Goal: Contribute content: Contribute content

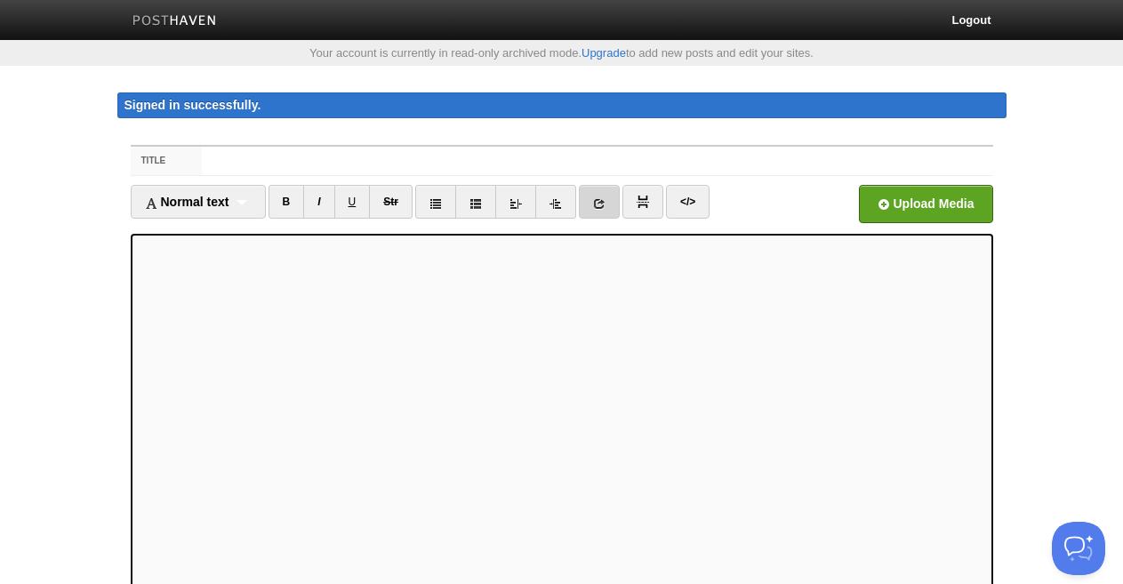
click at [592, 201] on link at bounding box center [599, 202] width 41 height 34
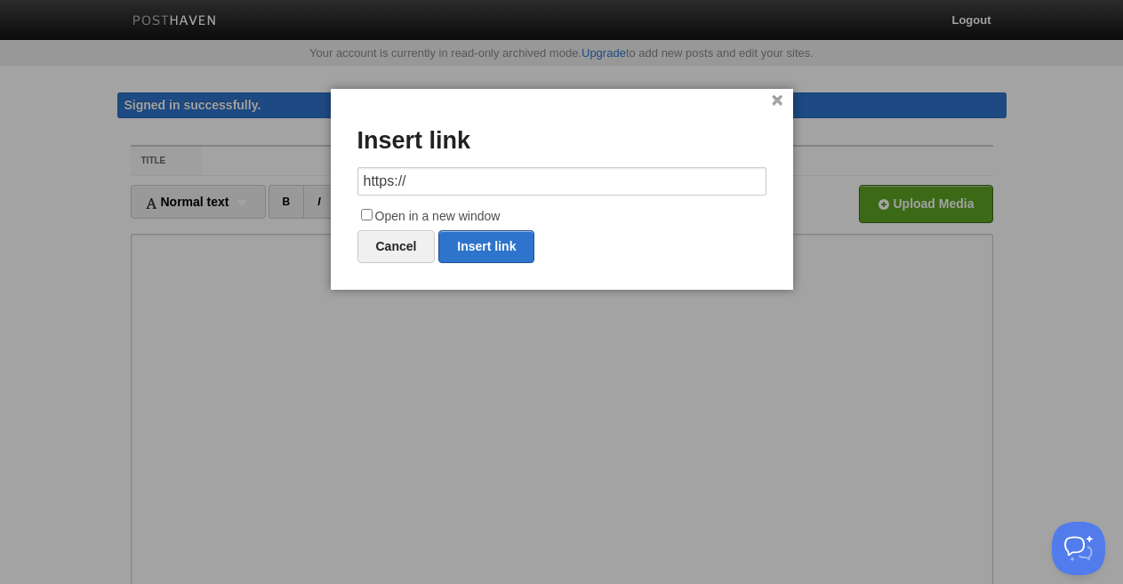
click at [466, 179] on input "https://" at bounding box center [562, 181] width 409 height 28
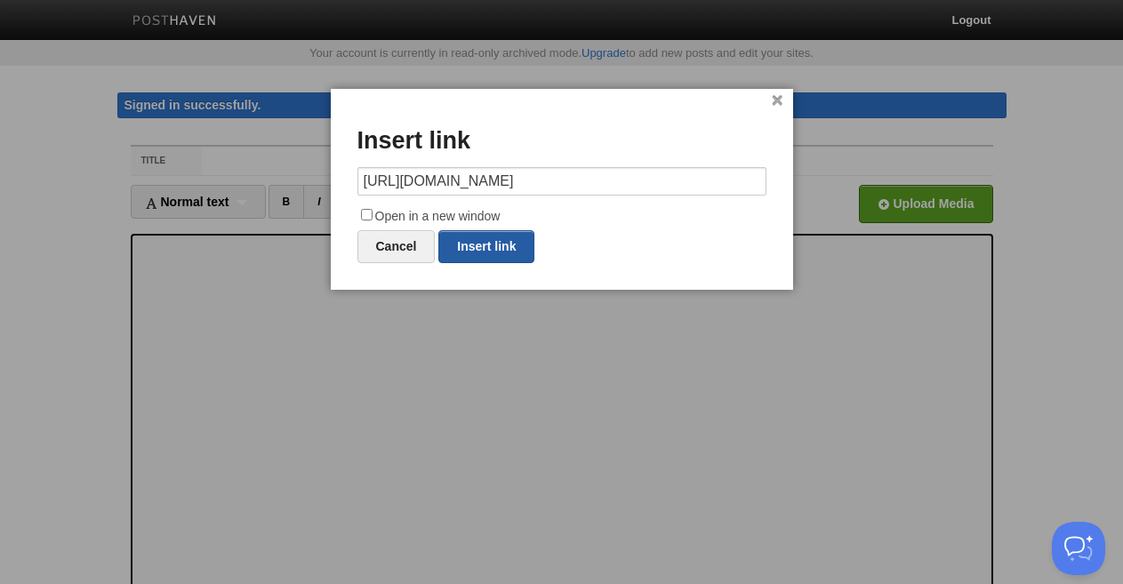
click at [487, 247] on link "Insert link" at bounding box center [487, 246] width 96 height 33
type input "https://"
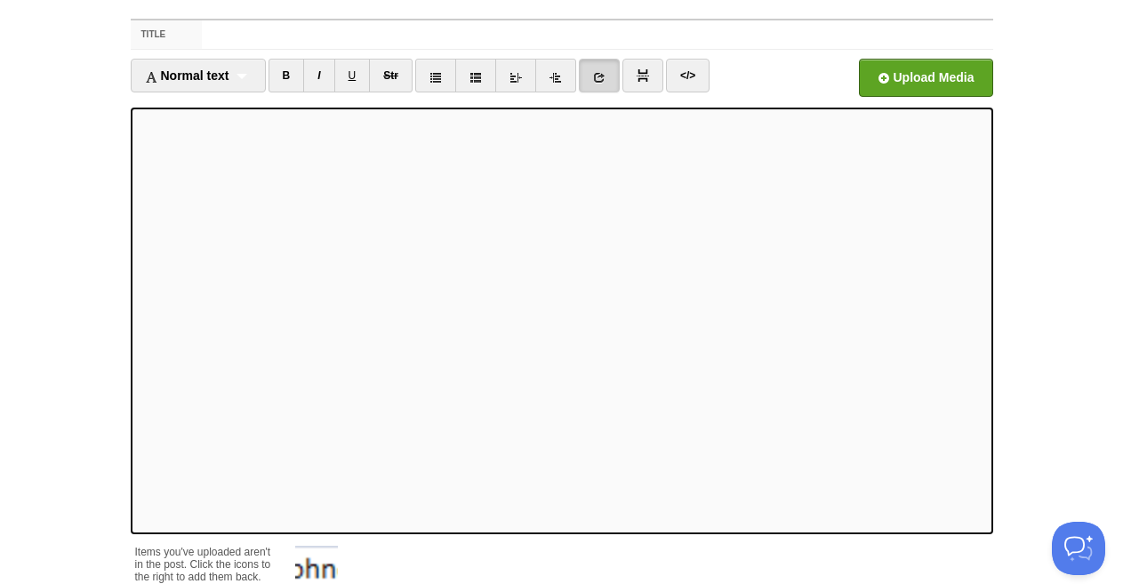
scroll to position [293, 0]
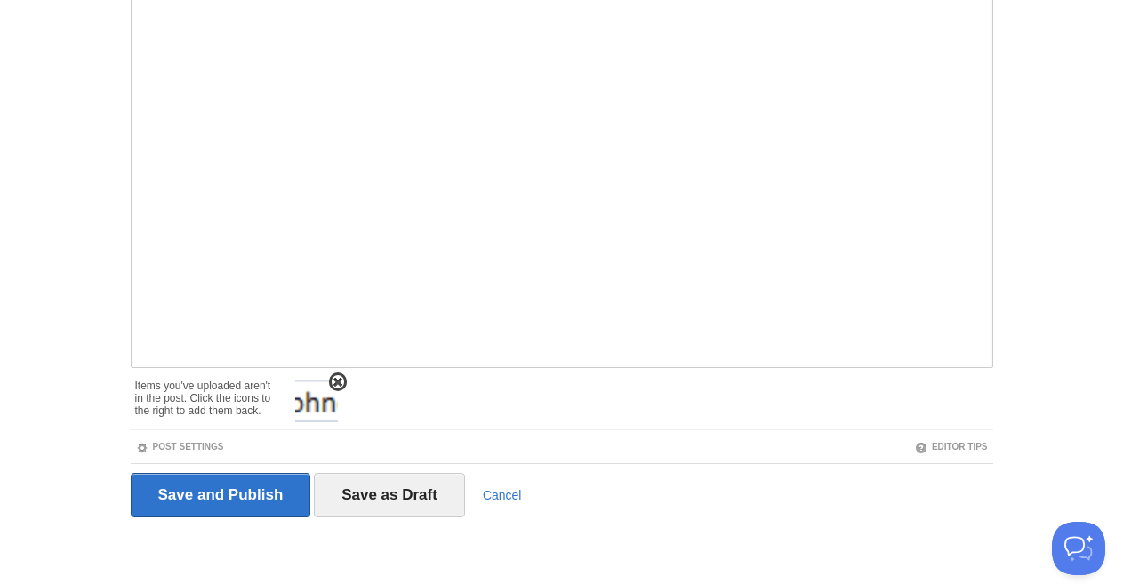
click at [335, 383] on span at bounding box center [338, 382] width 12 height 12
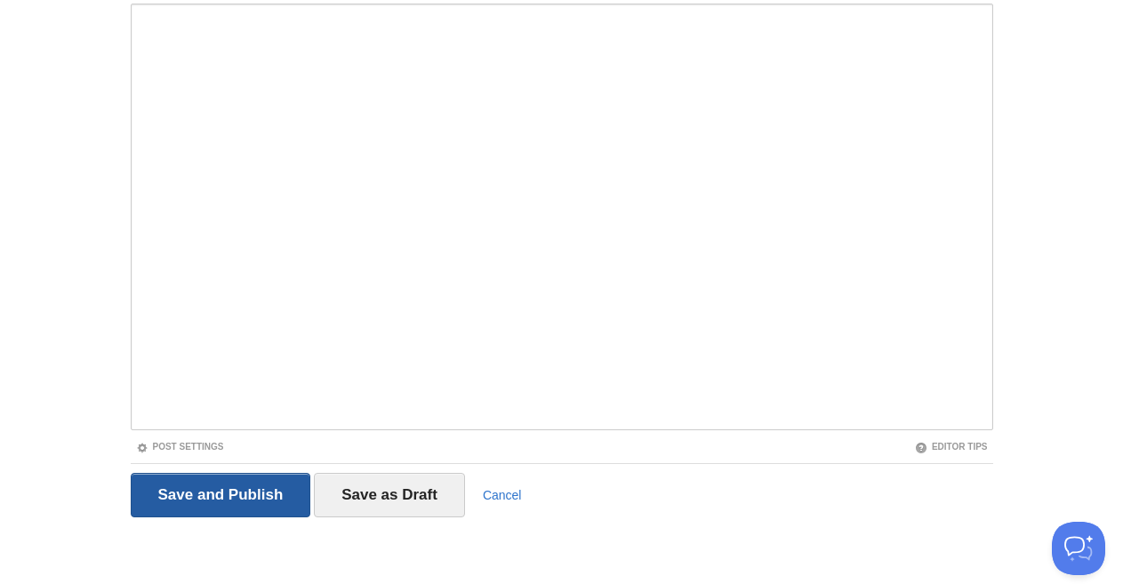
click at [258, 494] on input "Save and Publish" at bounding box center [221, 495] width 181 height 44
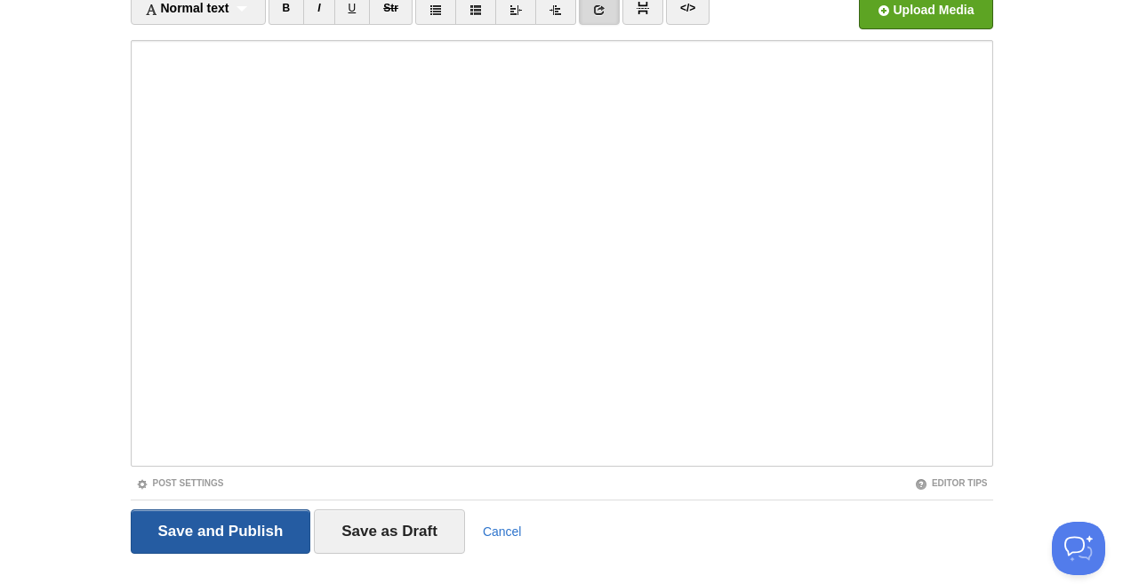
scroll to position [129, 0]
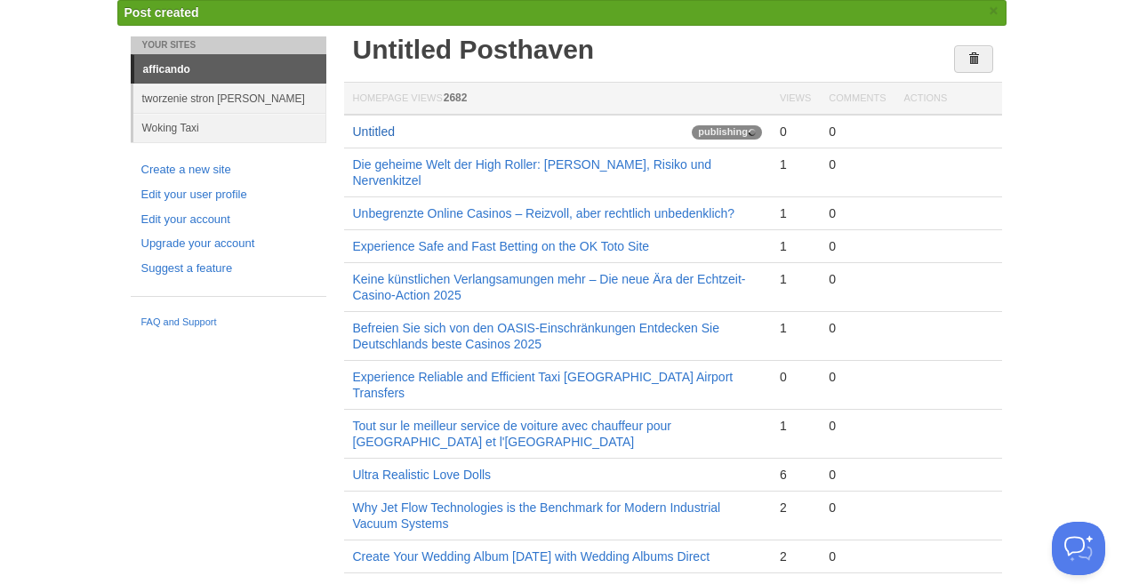
click at [380, 129] on link "Untitled" at bounding box center [374, 132] width 42 height 14
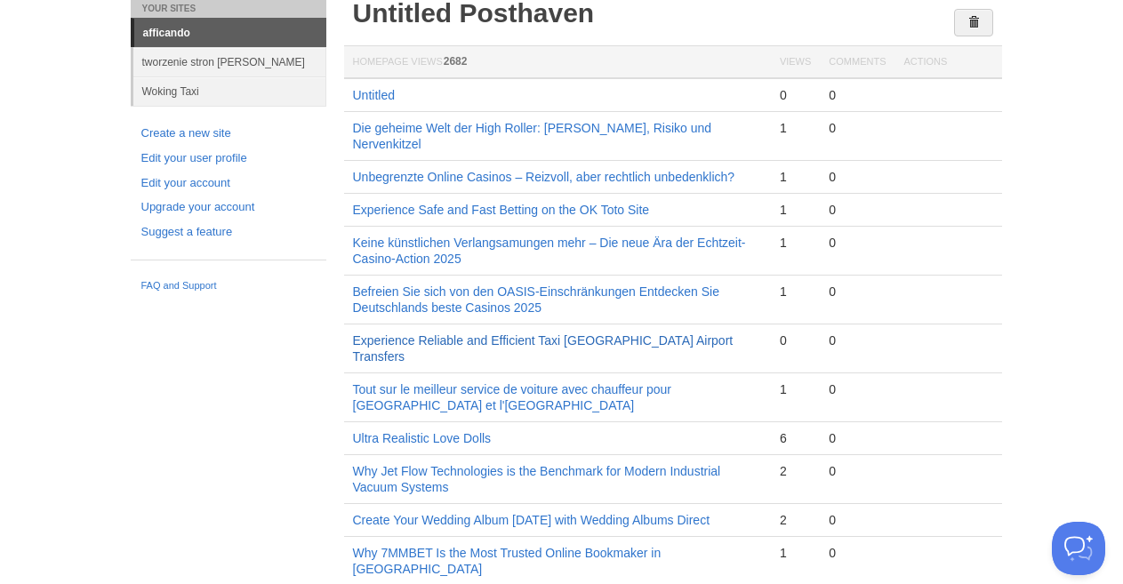
scroll to position [0, 0]
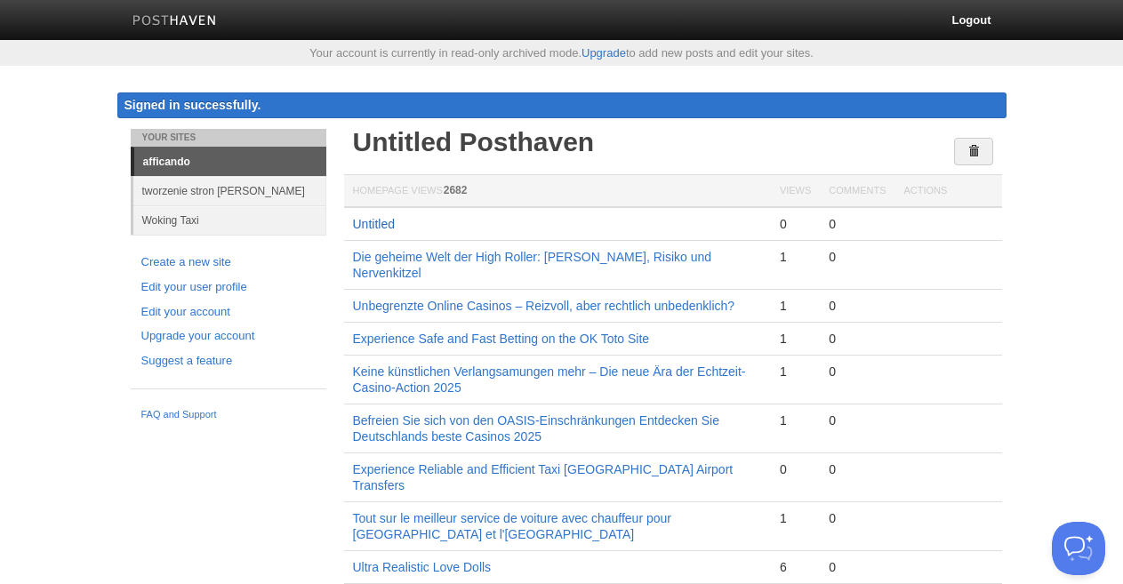
click at [375, 222] on link "Untitled" at bounding box center [374, 224] width 42 height 14
